Goal: Find contact information: Find contact information

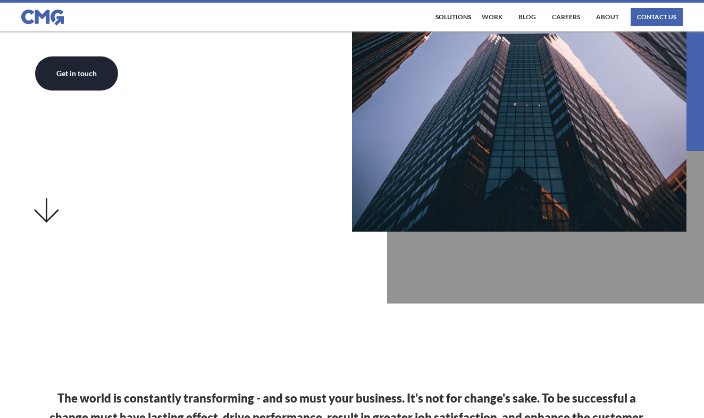
scroll to position [496, 0]
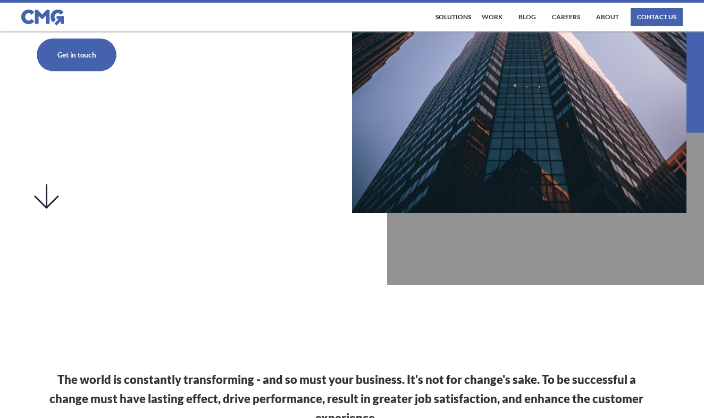
click at [88, 47] on link "Get in touch" at bounding box center [77, 54] width 80 height 32
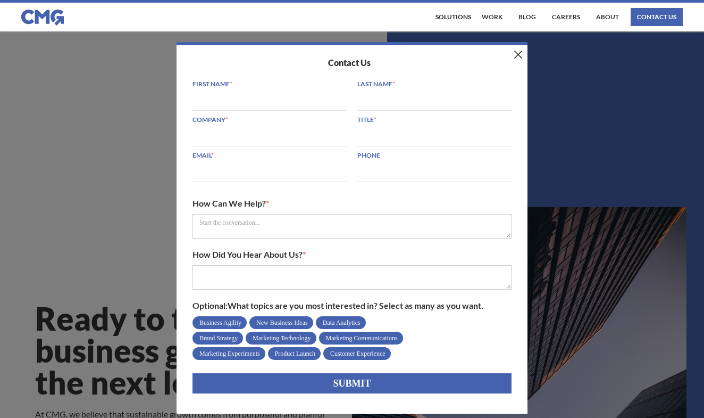
click at [142, 156] on div "Contact Us First Name * Last Name * Company * Title * Email * Phone How Can We …" at bounding box center [352, 209] width 704 height 418
click at [518, 53] on img at bounding box center [518, 55] width 8 height 8
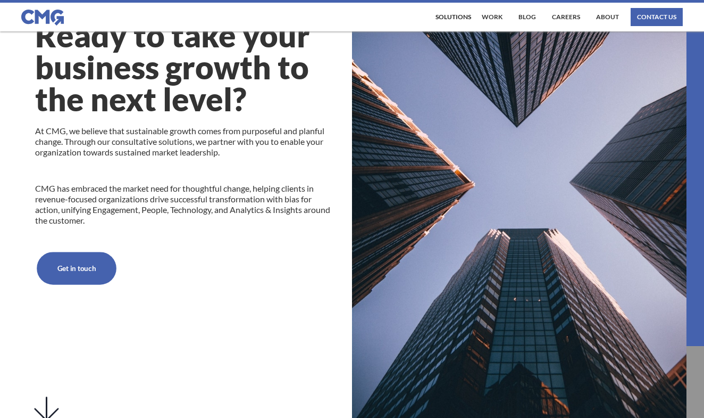
click at [107, 256] on link "Get in touch" at bounding box center [77, 268] width 80 height 32
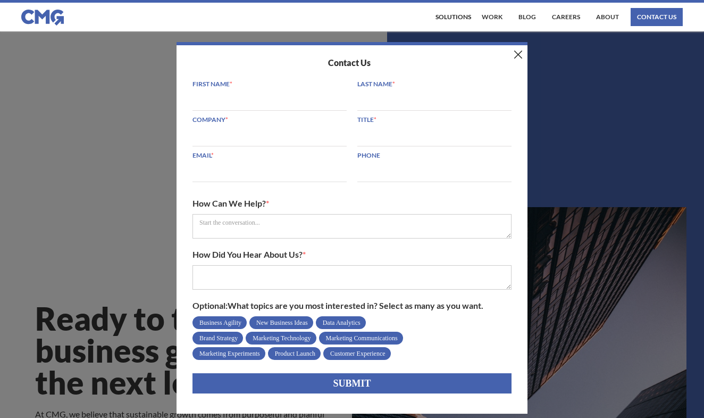
click at [521, 56] on img at bounding box center [518, 55] width 8 height 8
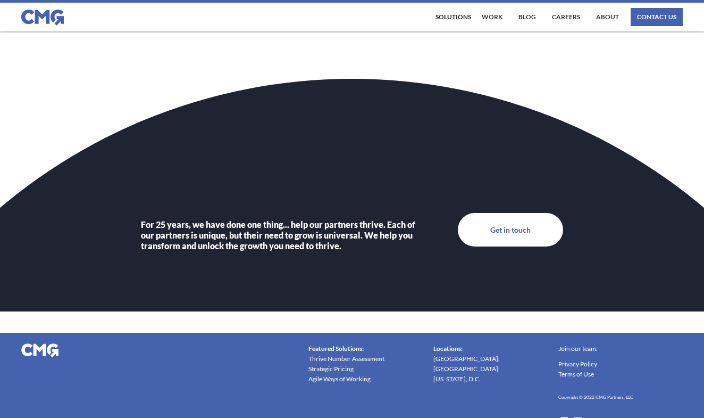
scroll to position [3597, 0]
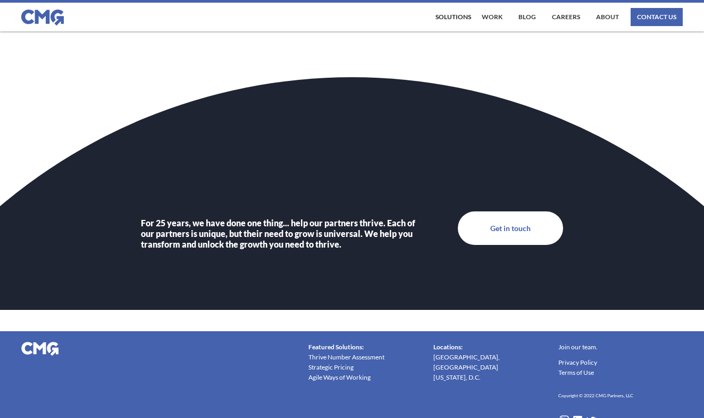
click at [579, 409] on div "Featured Solutions: Thrive Number Assessment Strategic Pricing Agile Ways of Wo…" at bounding box center [352, 384] width 662 height 106
click at [579, 406] on div "Featured Solutions: Thrive Number Assessment Strategic Pricing Agile Ways of Wo…" at bounding box center [352, 384] width 662 height 106
click at [578, 414] on img at bounding box center [577, 419] width 11 height 11
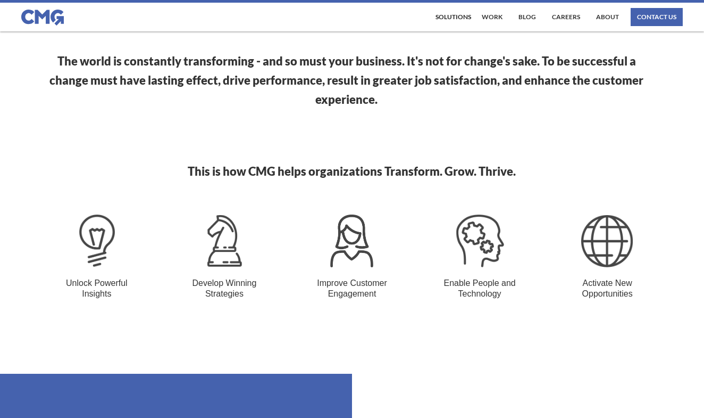
scroll to position [764, 0]
